Goal: Register for event/course

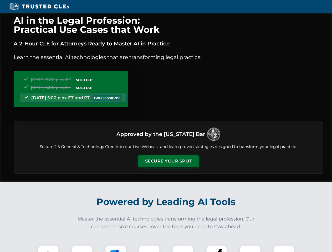
click at [168, 161] on button "Secure Your Spot" at bounding box center [168, 161] width 61 height 12
click at [48, 249] on img at bounding box center [48, 255] width 15 height 15
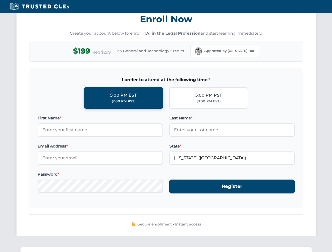
scroll to position [515, 0]
